Goal: Transaction & Acquisition: Purchase product/service

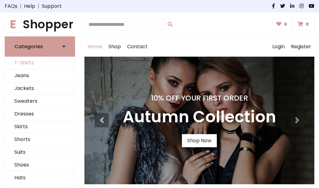
click at [40, 63] on link "T-Shirts" at bounding box center [40, 63] width 70 height 13
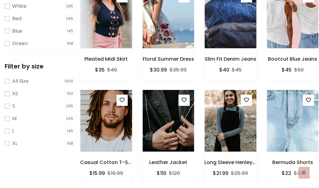
scroll to position [11, 0]
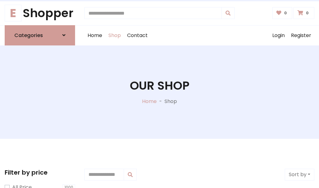
click at [159, 92] on h1 "Our Shop" at bounding box center [159, 86] width 59 height 14
click at [199, 35] on div "Home Shop Contact Log out Login Register" at bounding box center [199, 36] width 230 height 20
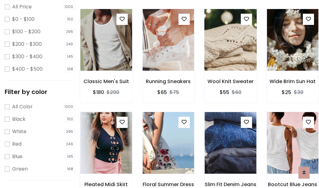
click at [230, 51] on img at bounding box center [230, 39] width 62 height 149
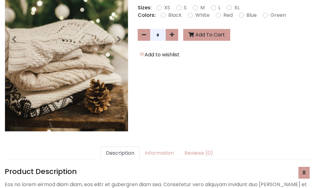
scroll to position [152, 0]
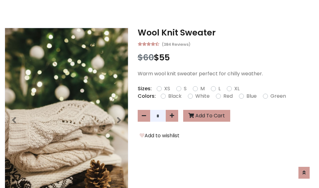
click at [226, 32] on h3 "Wool Knit Sweater" at bounding box center [226, 33] width 177 height 10
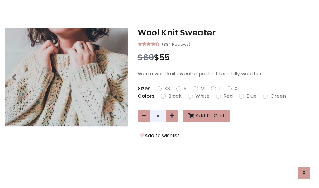
click at [226, 32] on h3 "Wool Knit Sweater" at bounding box center [226, 33] width 177 height 10
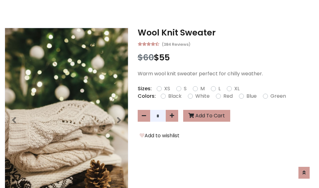
click at [226, 32] on h3 "Wool Knit Sweater" at bounding box center [226, 33] width 177 height 10
